Goal: Information Seeking & Learning: Learn about a topic

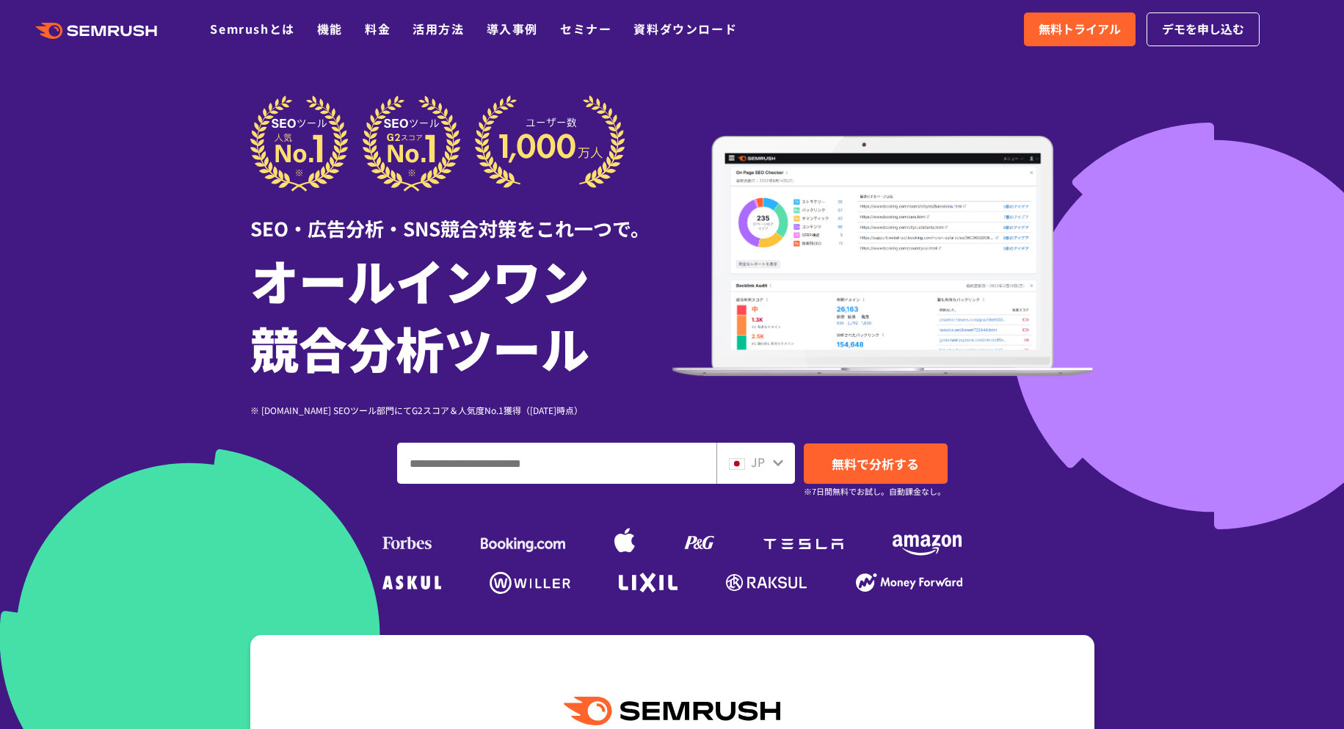
click at [608, 449] on input "ドメイン、キーワードまたはURLを入力してください" at bounding box center [557, 463] width 318 height 40
paste input "**********"
type input "**********"
click at [855, 470] on span "無料で分析する" at bounding box center [874, 463] width 87 height 18
